Goal: Task Accomplishment & Management: Manage account settings

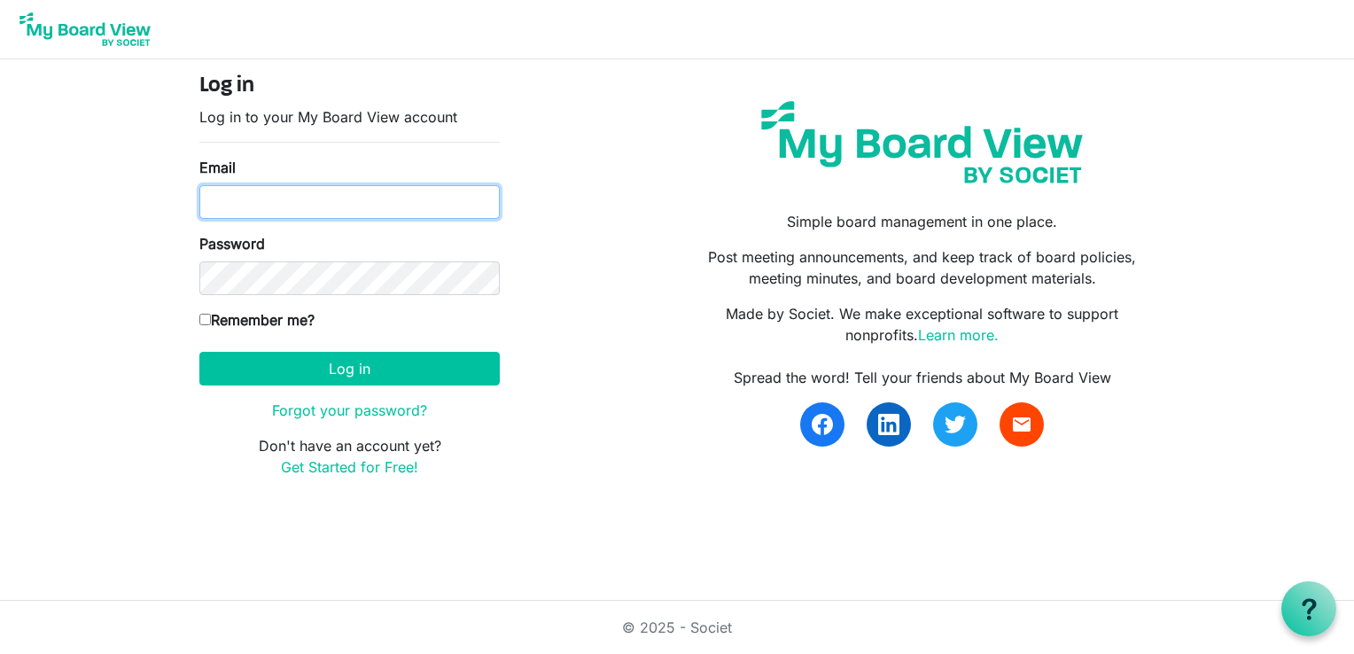
click at [258, 206] on input "Email" at bounding box center [349, 202] width 300 height 34
type input "[EMAIL_ADDRESS][DOMAIN_NAME]"
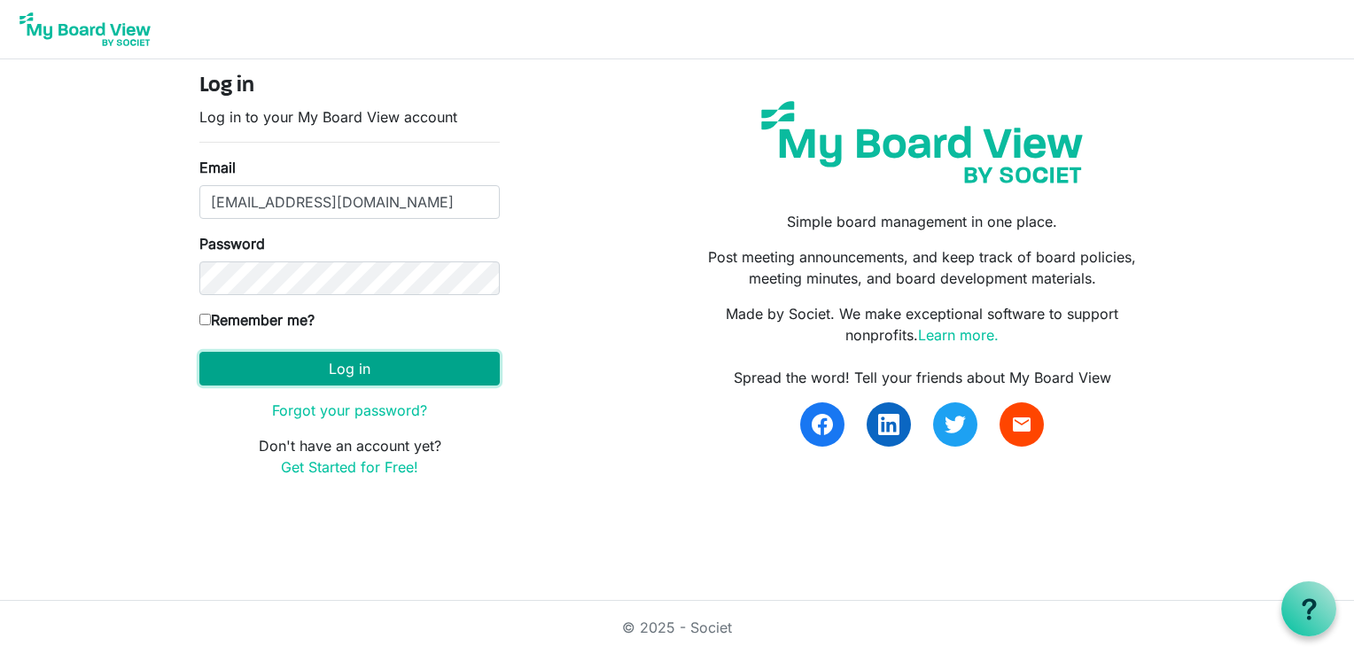
click at [353, 369] on button "Log in" at bounding box center [349, 369] width 300 height 34
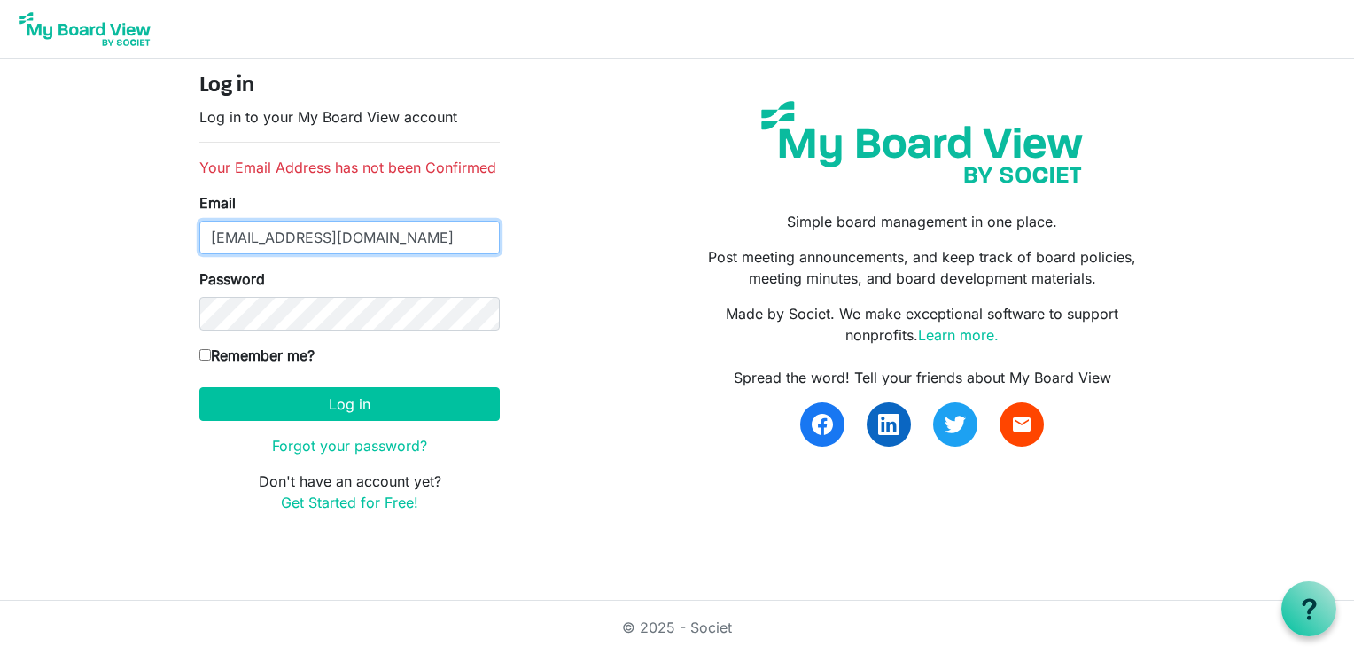
click at [219, 237] on input "[EMAIL_ADDRESS][DOMAIN_NAME]" at bounding box center [349, 238] width 300 height 34
type input "psalmfive@gmail.com"
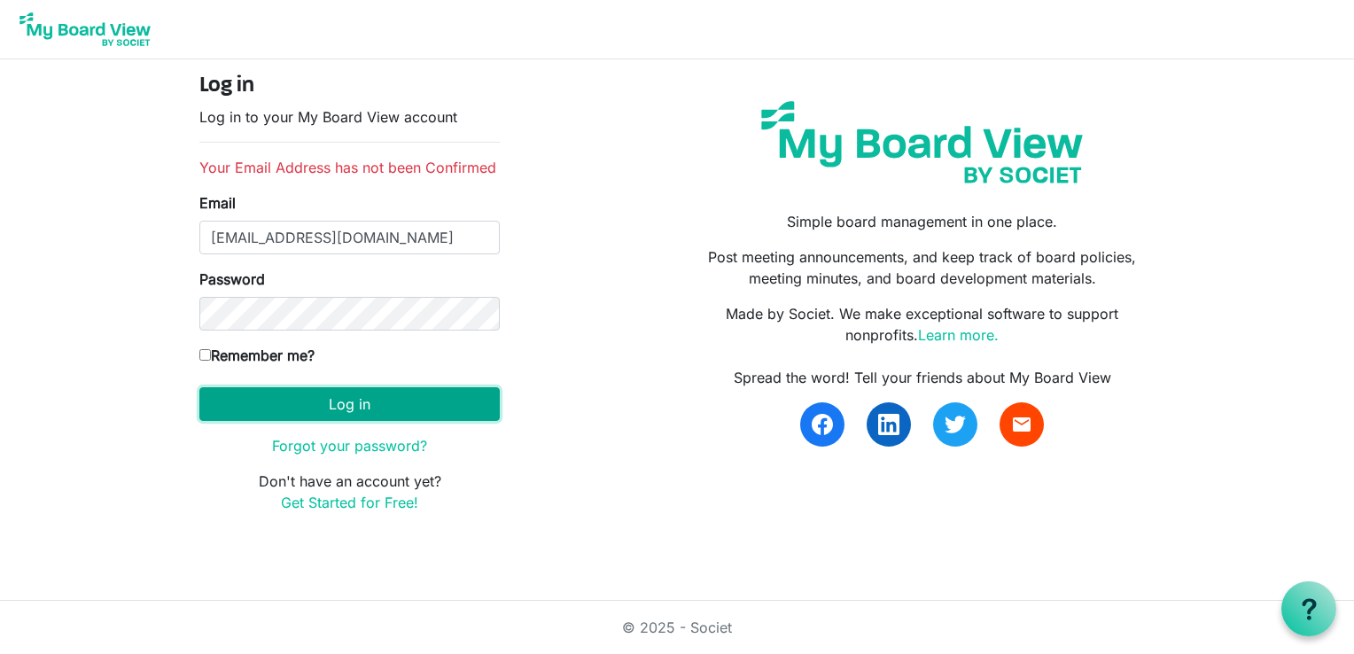
click at [273, 395] on button "Log in" at bounding box center [349, 404] width 300 height 34
click at [340, 405] on button "Log in" at bounding box center [349, 404] width 300 height 34
